Goal: Entertainment & Leisure: Consume media (video, audio)

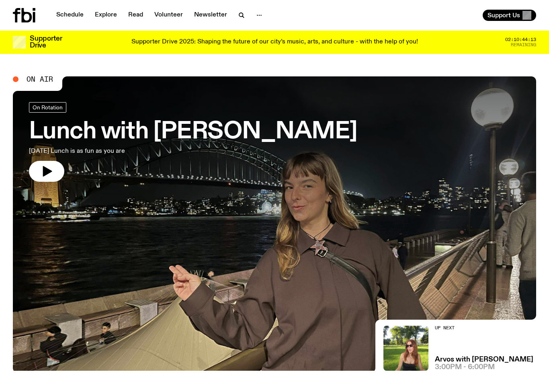
click at [100, 14] on link "Explore" at bounding box center [106, 15] width 32 height 11
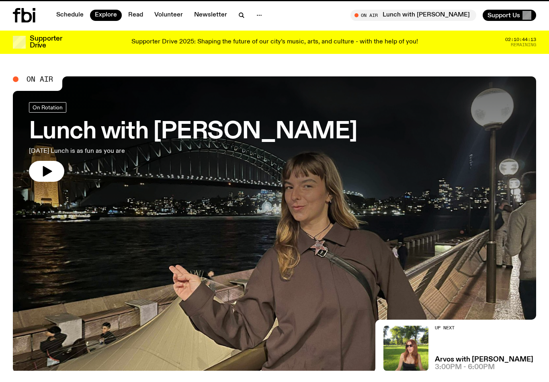
click at [67, 20] on link "Schedule" at bounding box center [69, 15] width 37 height 11
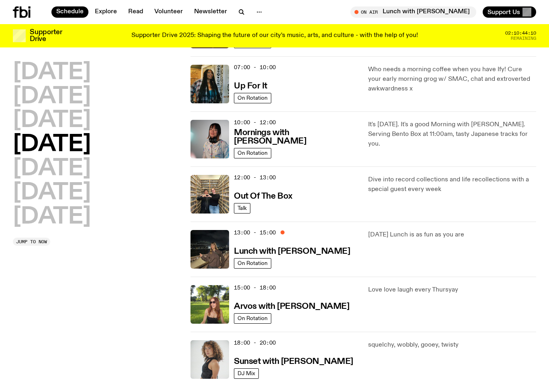
scroll to position [82, 0]
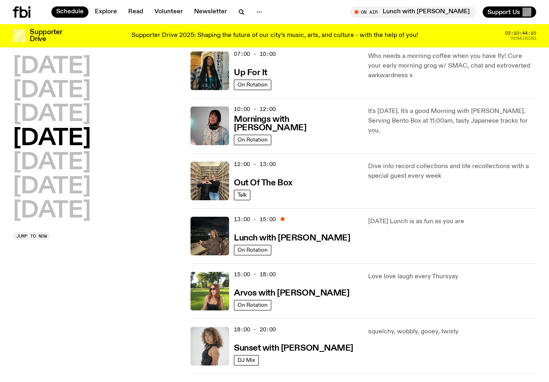
click at [306, 290] on h3 "Arvos with [PERSON_NAME]" at bounding box center [291, 293] width 115 height 8
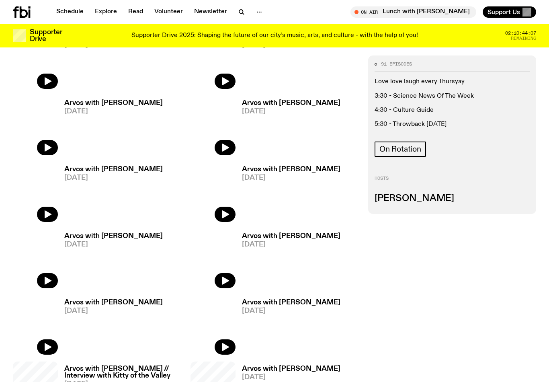
scroll to position [260, 0]
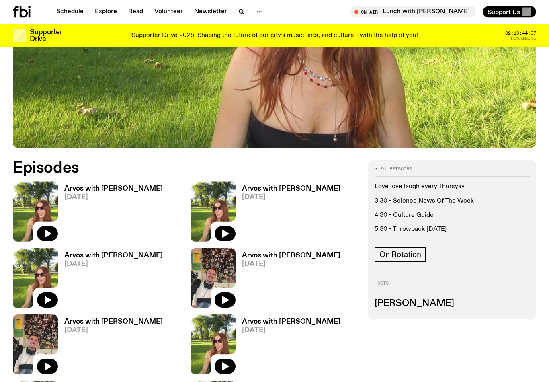
click at [82, 186] on h3 "Arvos with [PERSON_NAME]" at bounding box center [113, 189] width 98 height 7
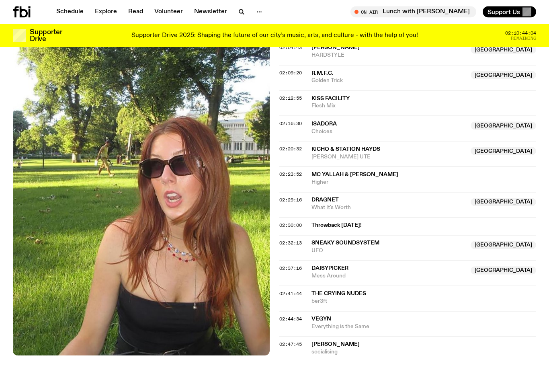
scroll to position [1082, 0]
